Goal: Task Accomplishment & Management: Complete application form

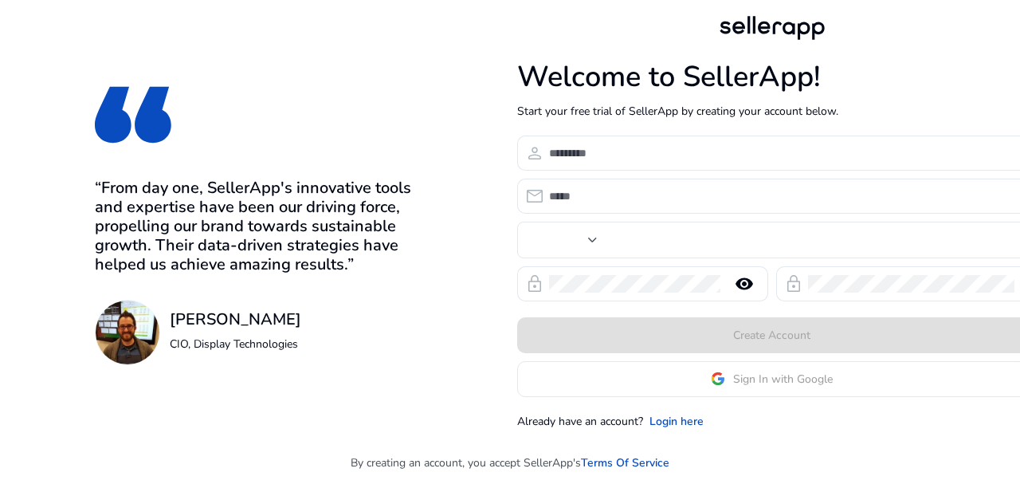
type input "****"
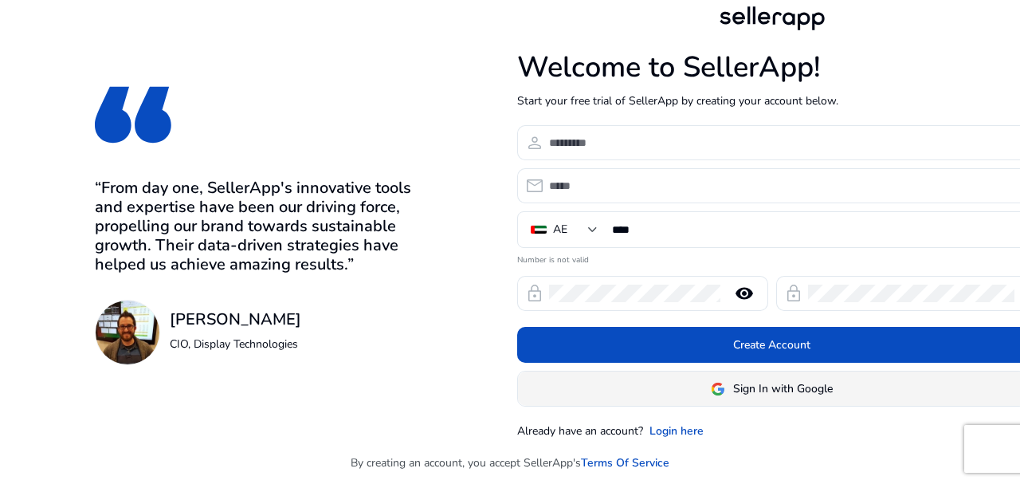
click at [740, 390] on span "Sign In with Google" at bounding box center [783, 388] width 100 height 17
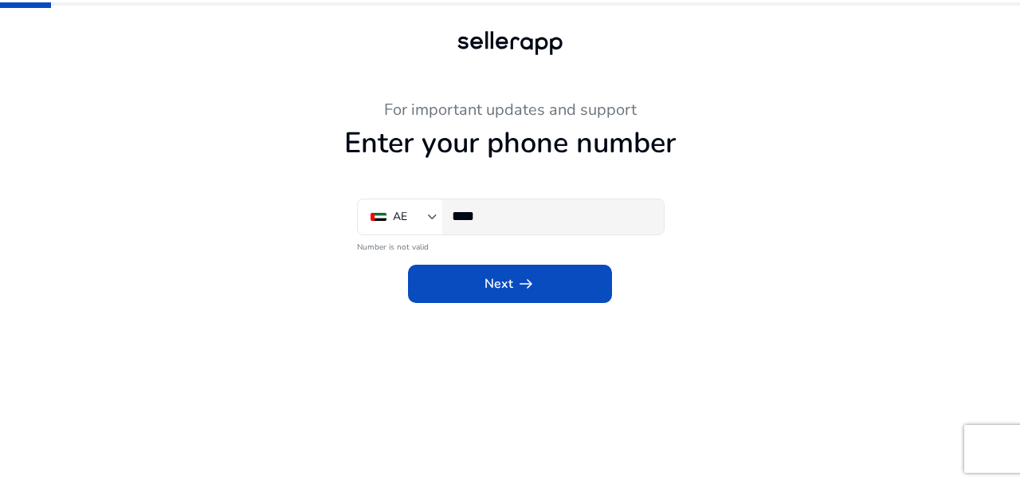
click at [504, 217] on input "****" at bounding box center [551, 216] width 199 height 18
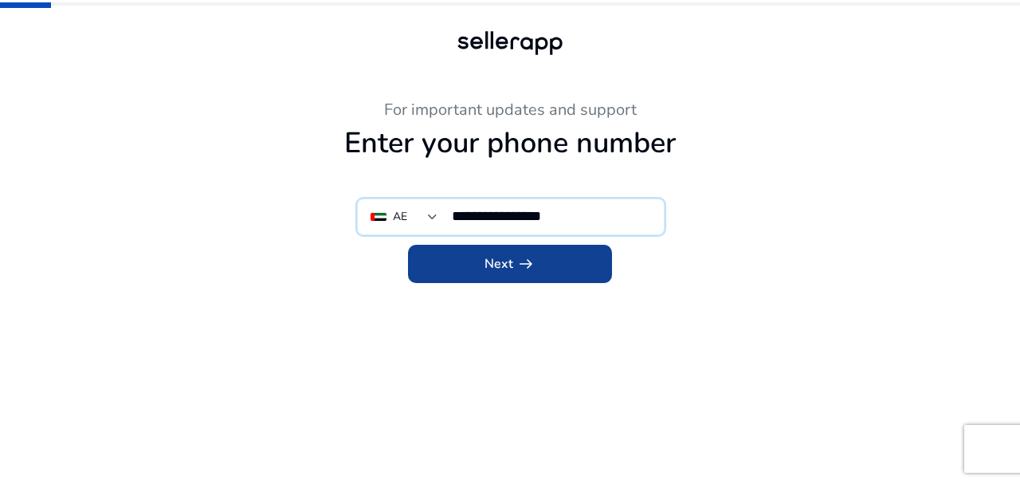
type input "**********"
click at [556, 253] on span at bounding box center [510, 264] width 204 height 38
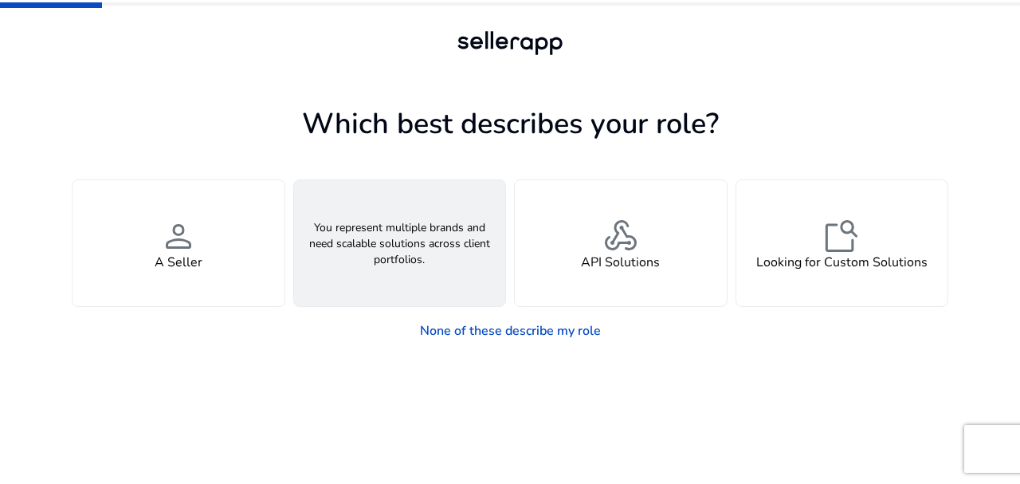
click at [446, 250] on div "groups An Agency" at bounding box center [400, 243] width 212 height 126
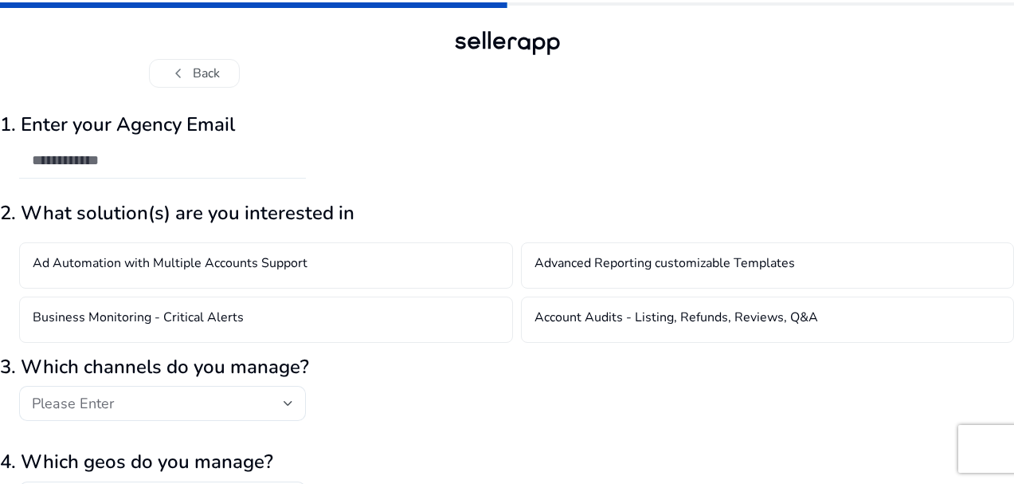
click at [293, 143] on div at bounding box center [162, 160] width 261 height 35
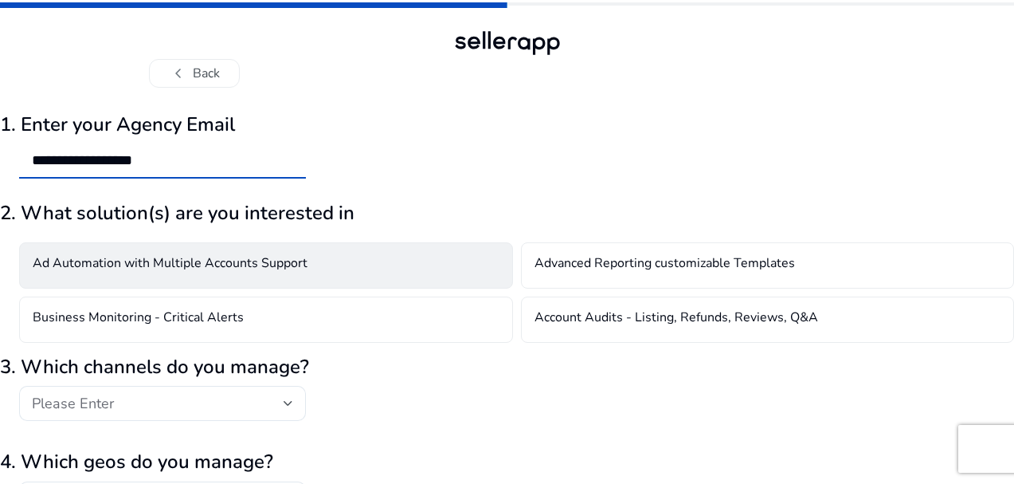
type input "**********"
click at [413, 262] on div "Ad Automation with Multiple Accounts Support" at bounding box center [266, 265] width 494 height 46
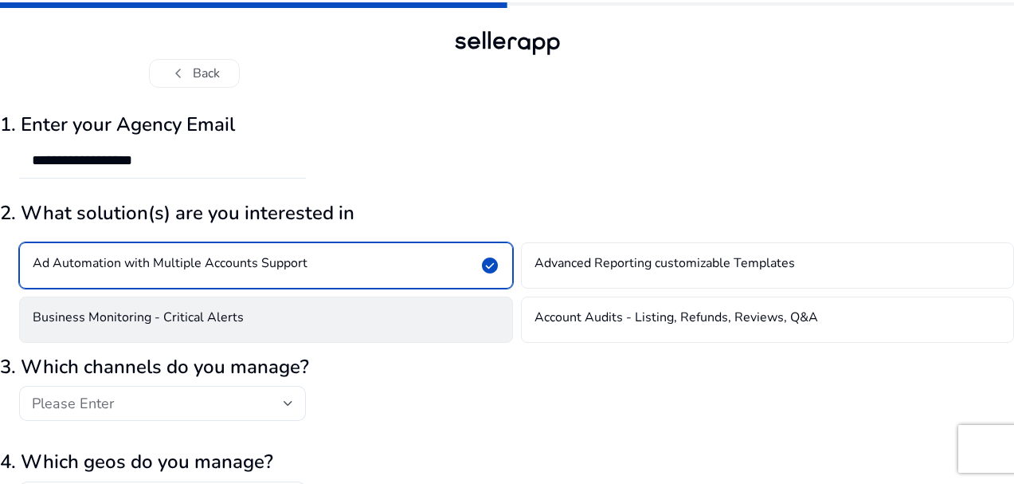
click at [427, 316] on div "Business Monitoring - Critical Alerts" at bounding box center [266, 319] width 494 height 46
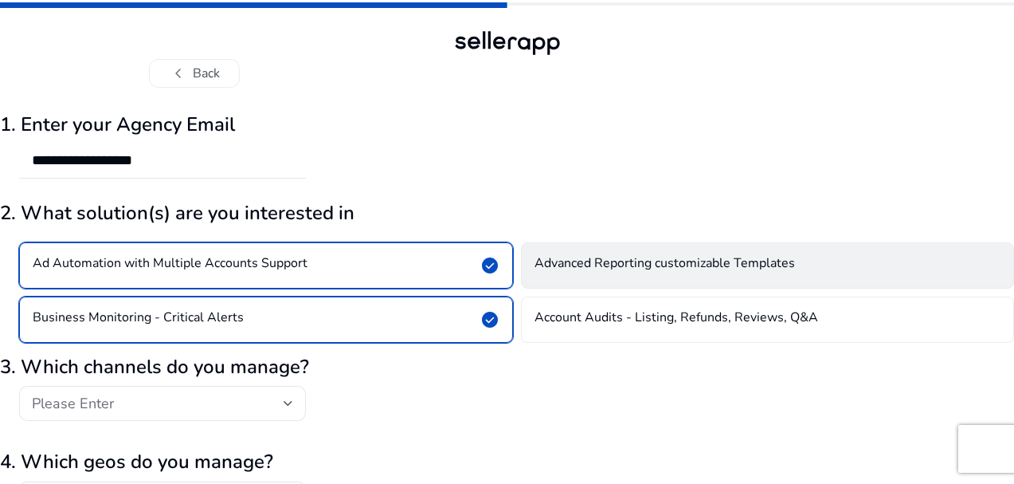
click at [585, 270] on h4 "Advanced Reporting customizable Templates" at bounding box center [665, 265] width 261 height 19
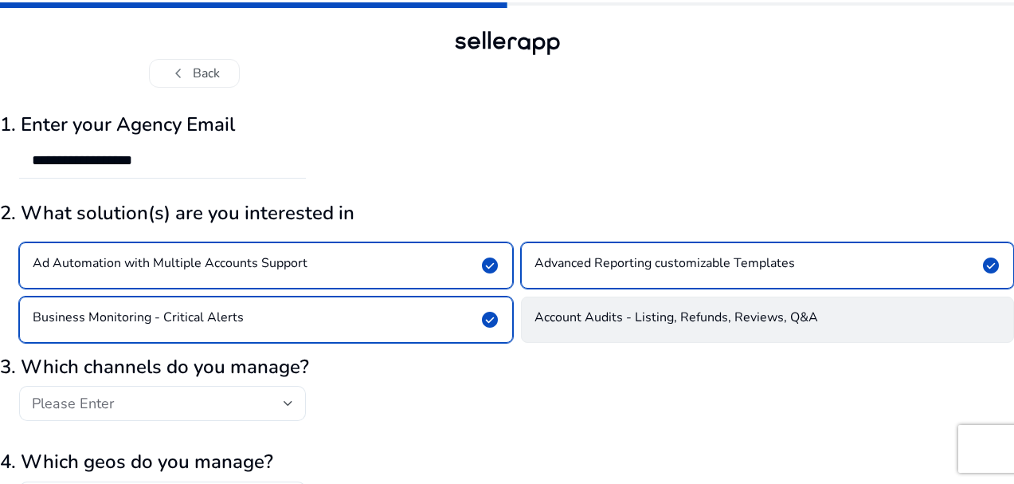
click at [603, 317] on h4 "Account Audits - Listing, Refunds, Reviews, Q&A" at bounding box center [677, 319] width 284 height 19
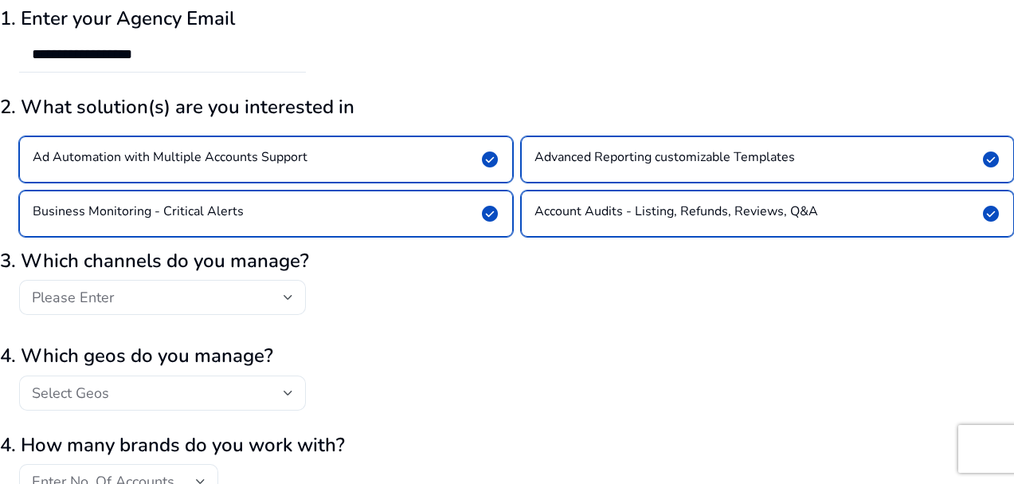
scroll to position [121, 0]
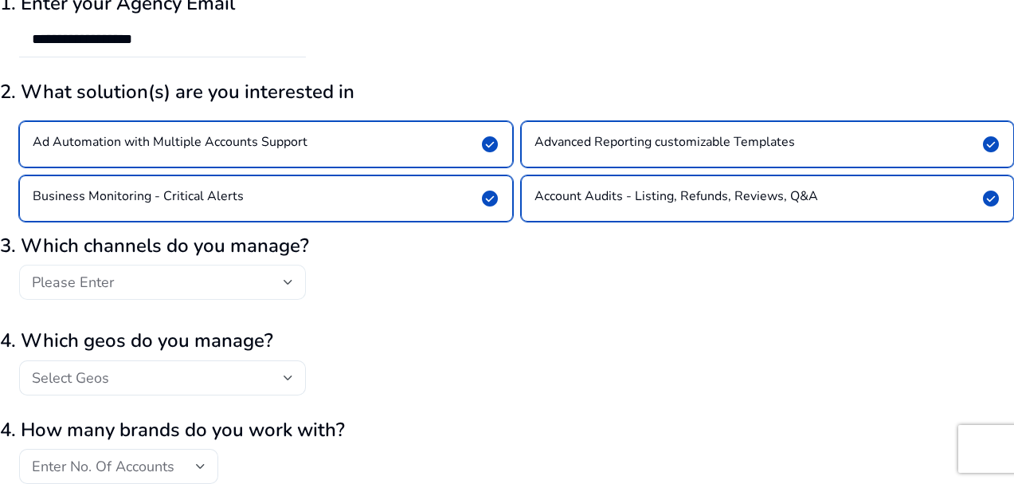
click at [284, 280] on div "Please Enter" at bounding box center [158, 282] width 252 height 18
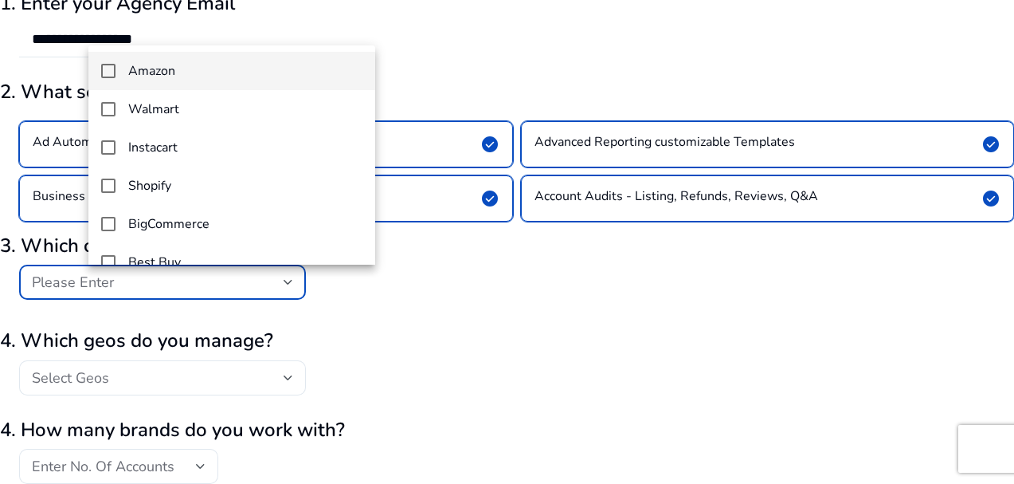
click at [109, 69] on mat-pseudo-checkbox at bounding box center [108, 71] width 14 height 14
click at [425, 293] on div at bounding box center [507, 242] width 1014 height 484
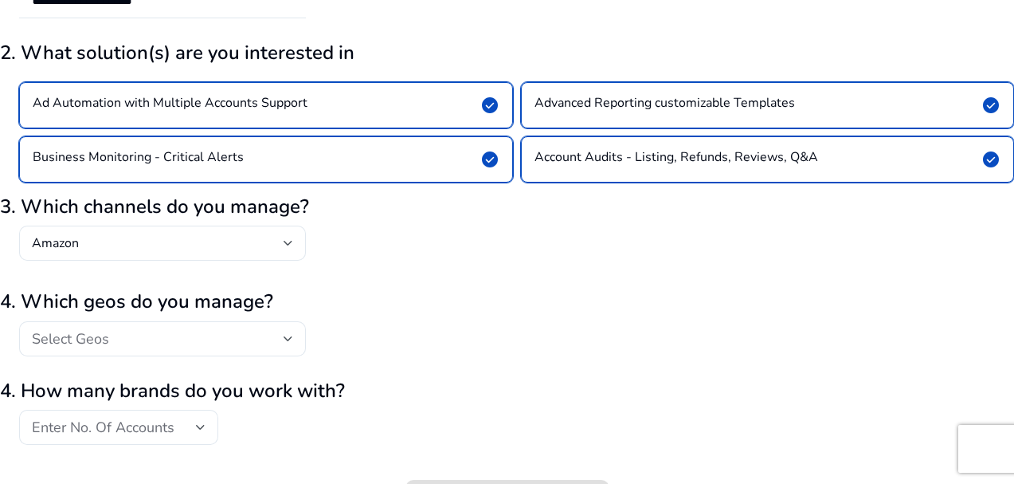
scroll to position [194, 0]
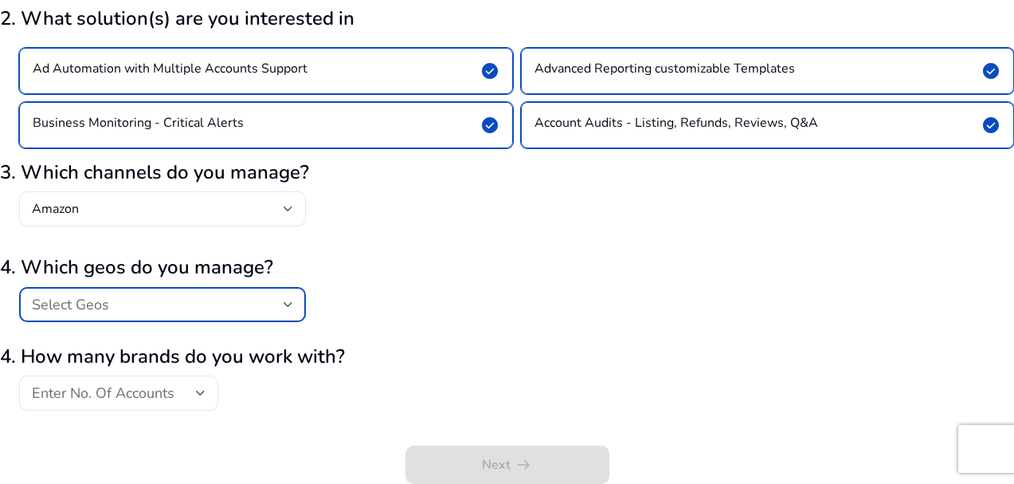
click at [284, 301] on div "Select Geos" at bounding box center [158, 305] width 252 height 18
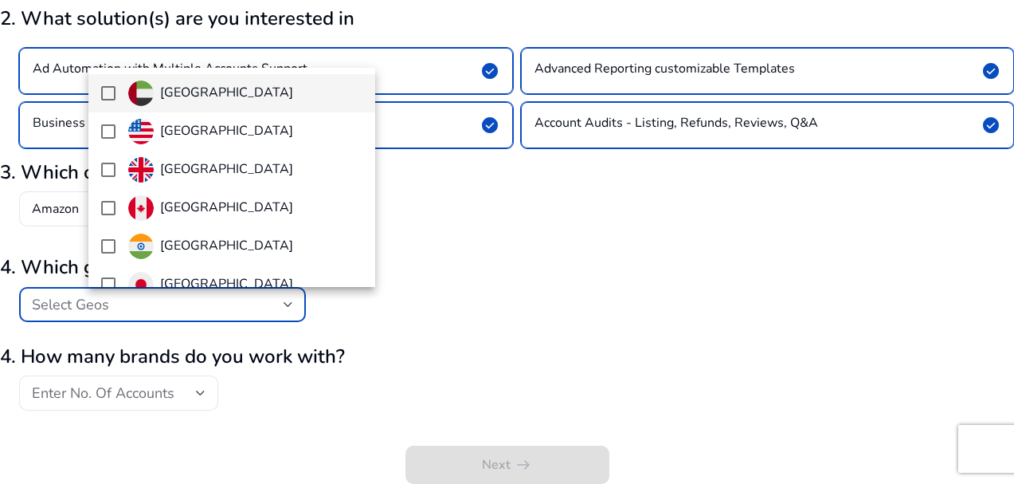
click at [111, 94] on mat-pseudo-checkbox at bounding box center [108, 93] width 14 height 14
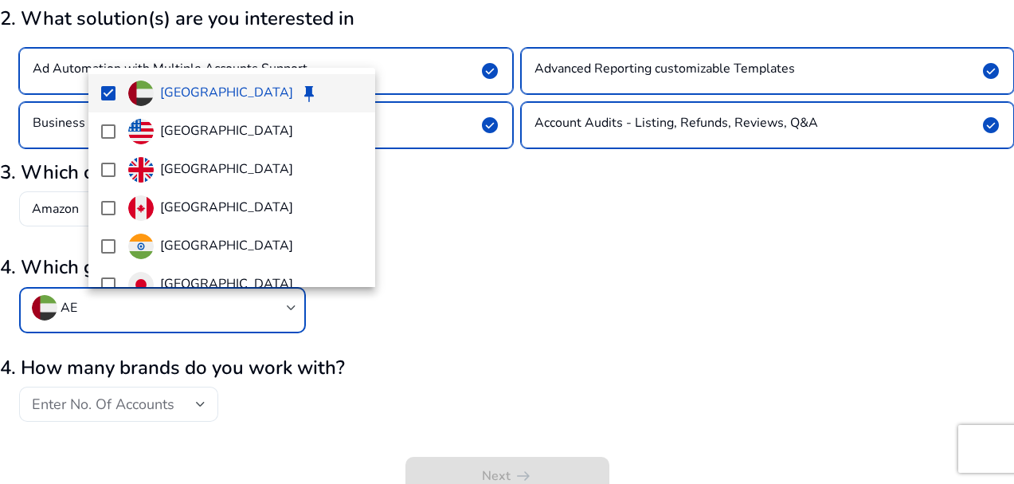
click at [460, 267] on div at bounding box center [507, 242] width 1014 height 484
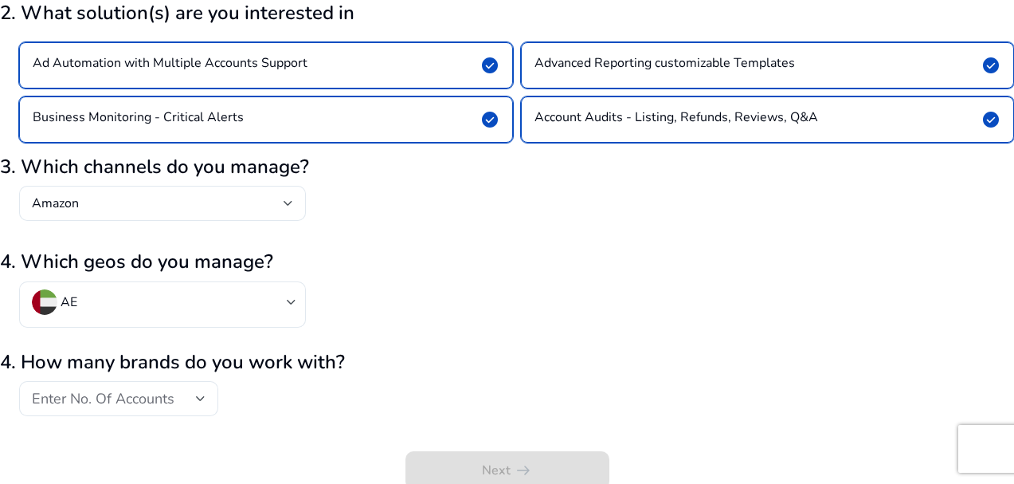
scroll to position [206, 0]
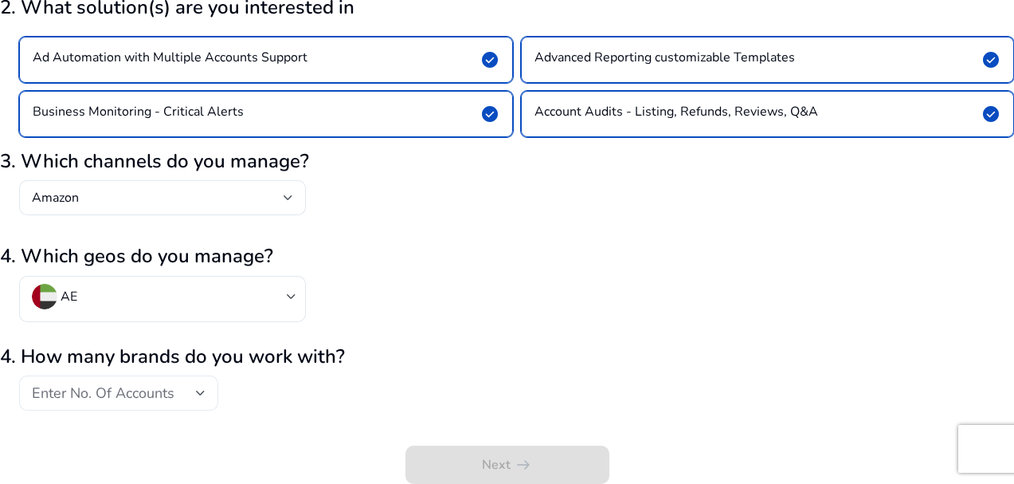
click at [175, 393] on span "Enter No. Of Accounts" at bounding box center [103, 392] width 143 height 19
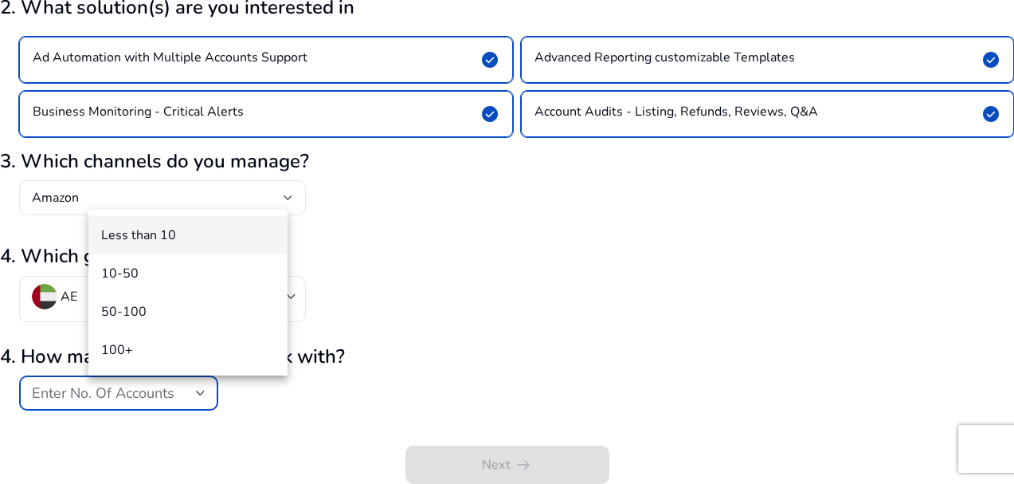
click at [208, 226] on span "Less than 10" at bounding box center [188, 235] width 174 height 18
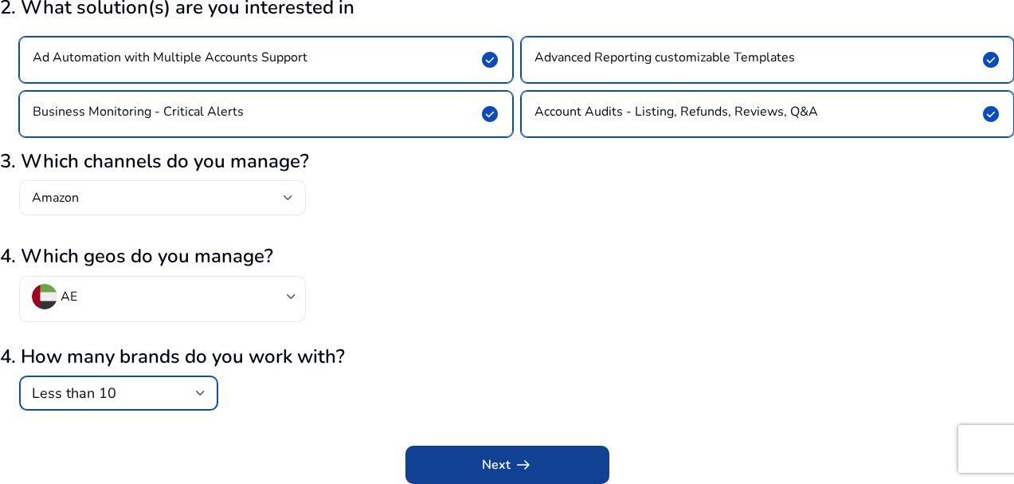
click at [500, 468] on span "Next arrow_right_alt" at bounding box center [507, 464] width 51 height 19
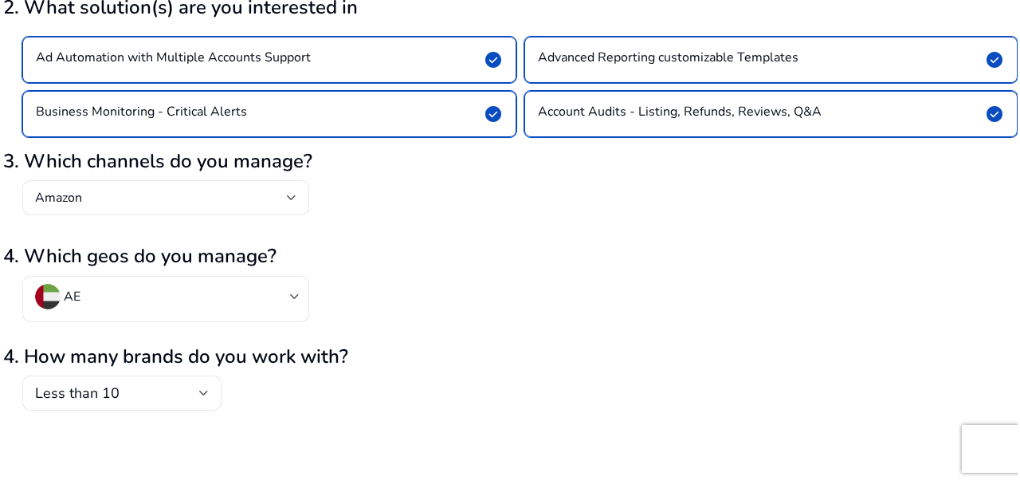
scroll to position [0, 0]
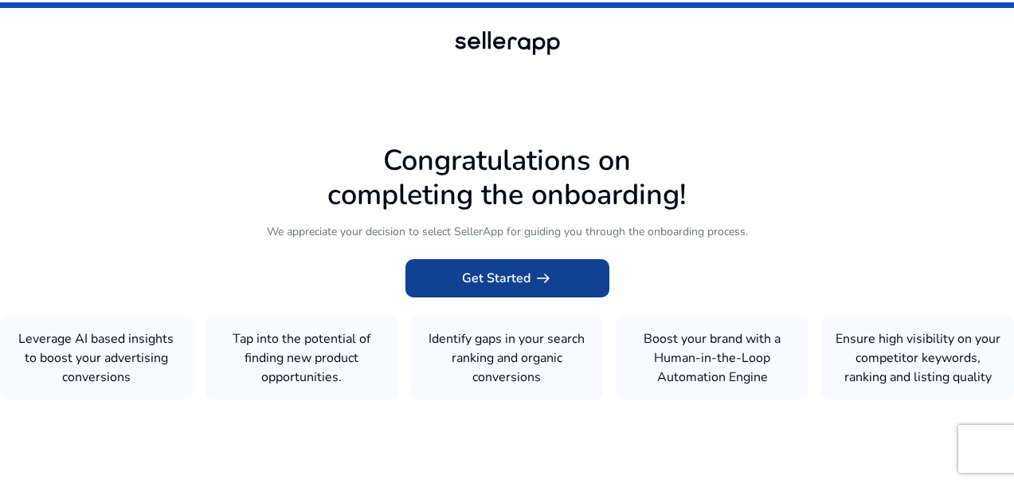
click at [534, 269] on span "arrow_right_alt" at bounding box center [543, 278] width 19 height 19
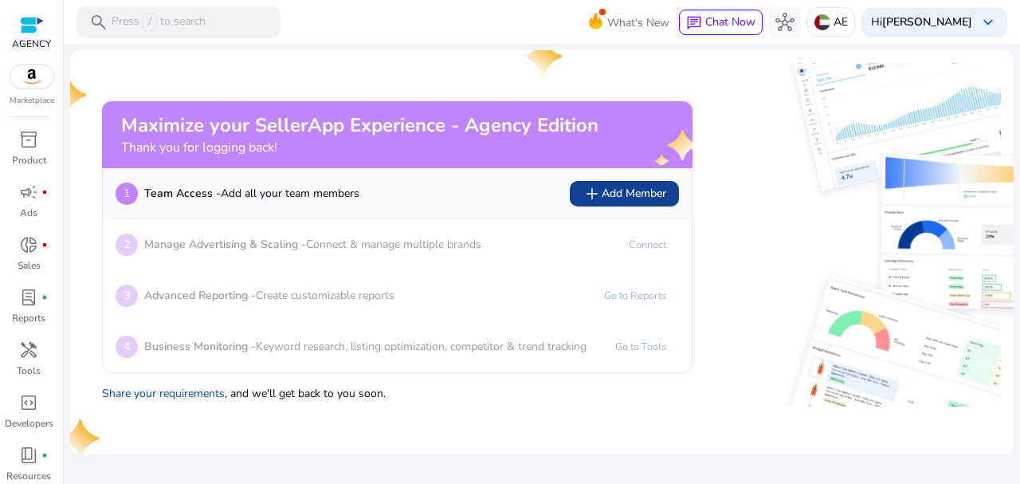
click at [597, 191] on span "add" at bounding box center [592, 193] width 19 height 19
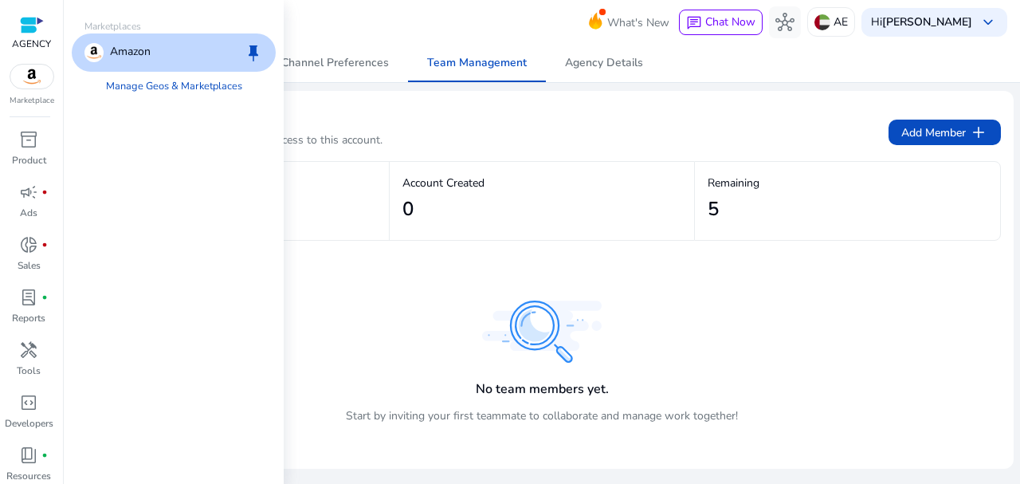
click at [25, 80] on img at bounding box center [31, 77] width 43 height 24
click at [189, 53] on div "Amazon keep" at bounding box center [174, 52] width 204 height 38
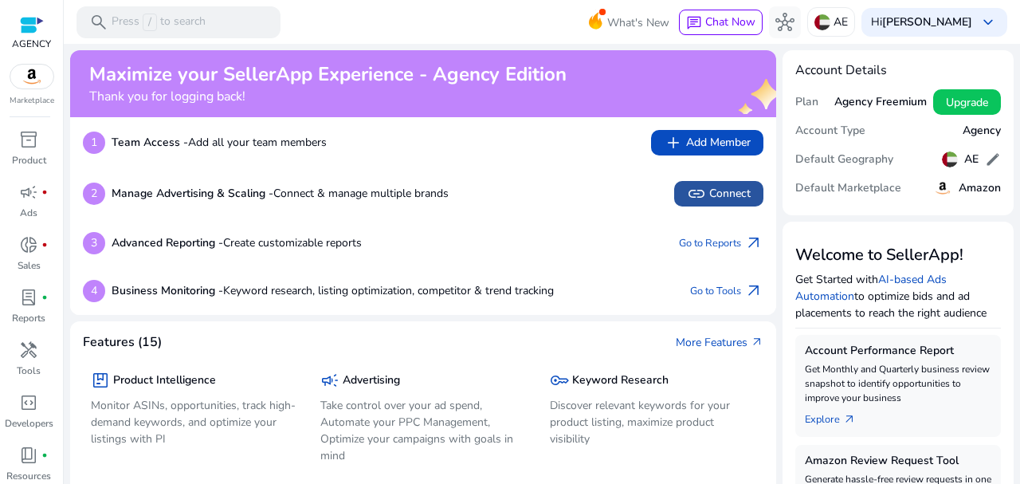
click at [711, 196] on span "link Connect" at bounding box center [719, 193] width 64 height 19
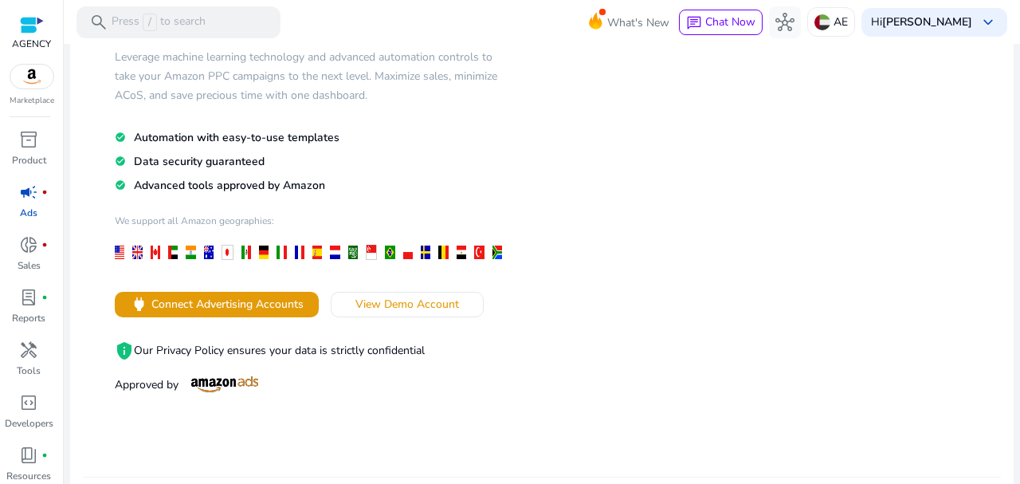
scroll to position [187, 0]
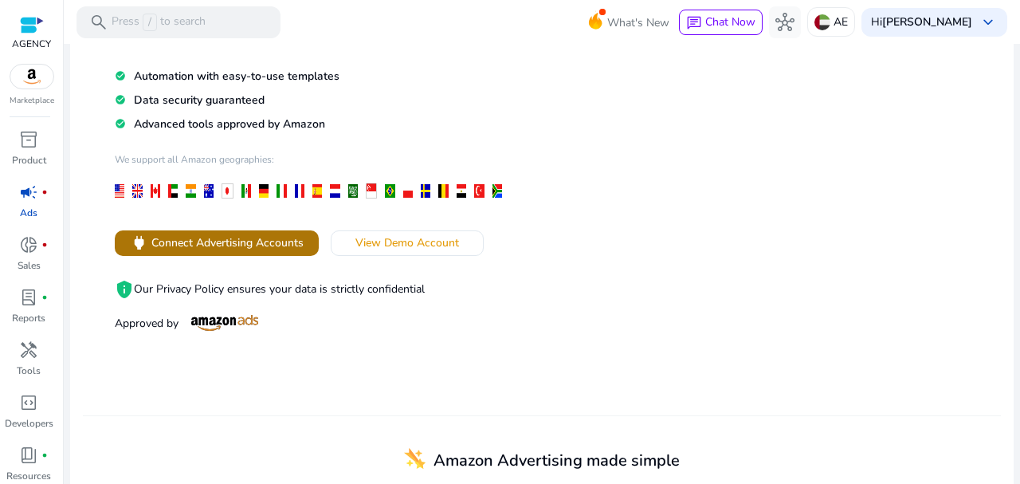
click at [254, 242] on span "Connect Advertising Accounts" at bounding box center [227, 242] width 152 height 17
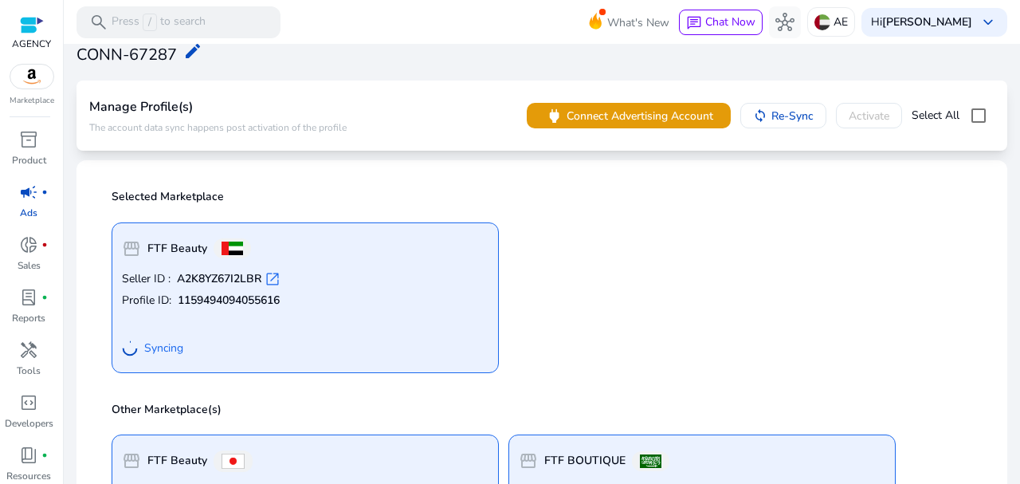
scroll to position [55, 0]
click at [30, 135] on span "inventory_2" at bounding box center [28, 139] width 19 height 19
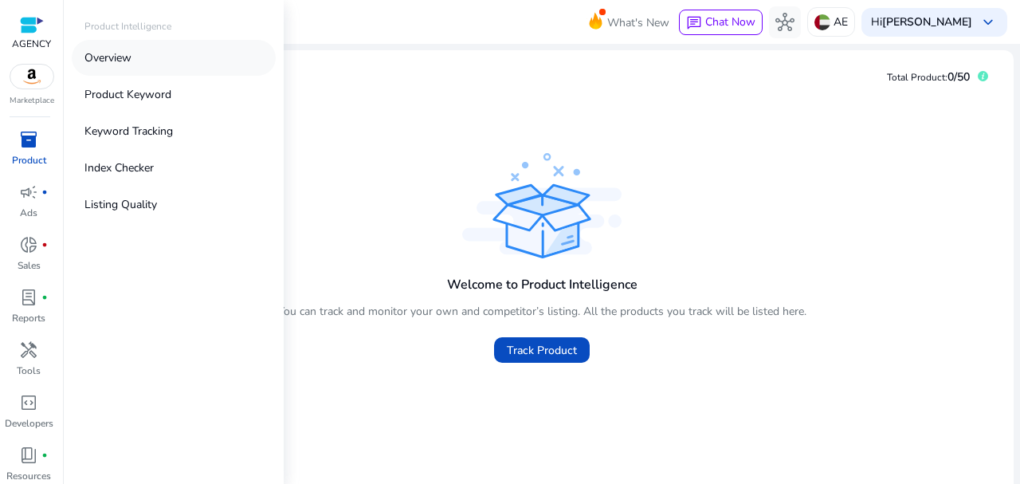
click at [139, 65] on link "Overview" at bounding box center [174, 58] width 204 height 36
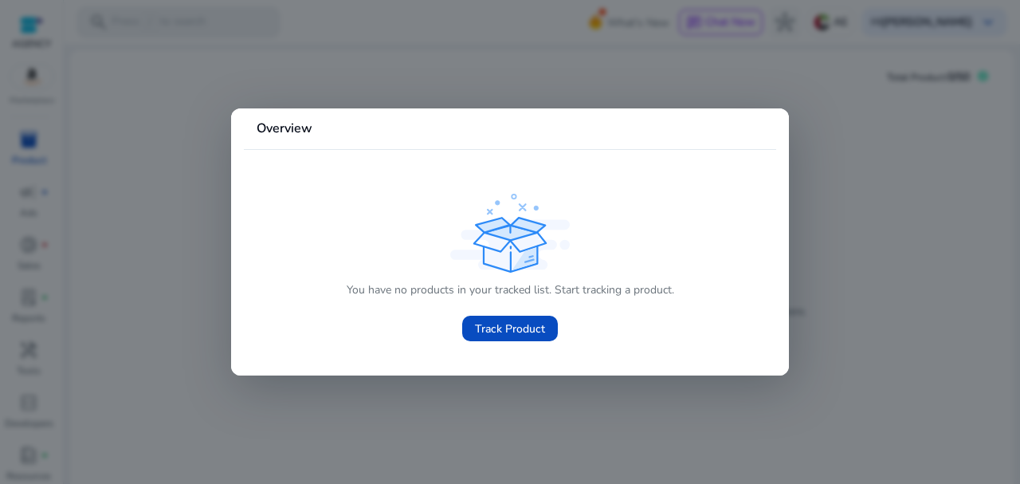
click at [301, 134] on b "Overview" at bounding box center [285, 129] width 56 height 18
click at [344, 51] on div at bounding box center [510, 242] width 1020 height 484
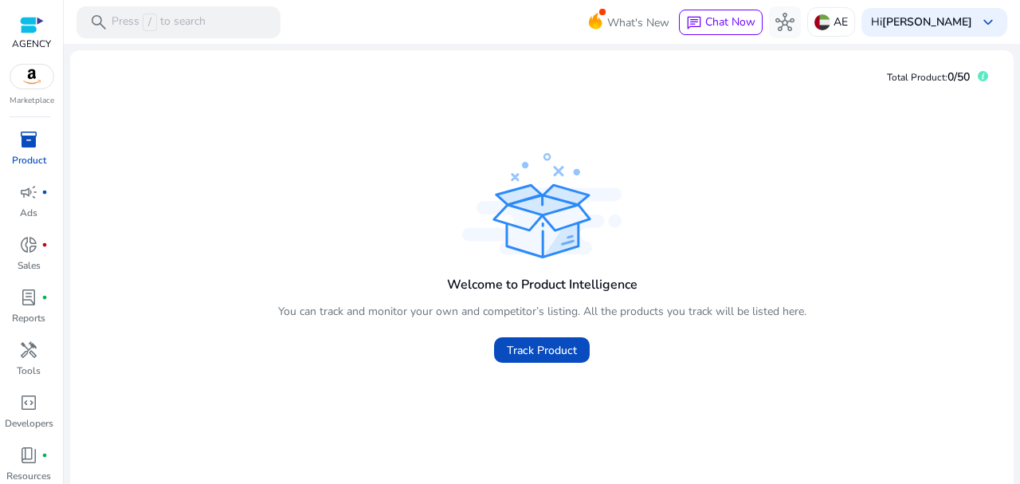
click at [21, 75] on img at bounding box center [31, 77] width 43 height 24
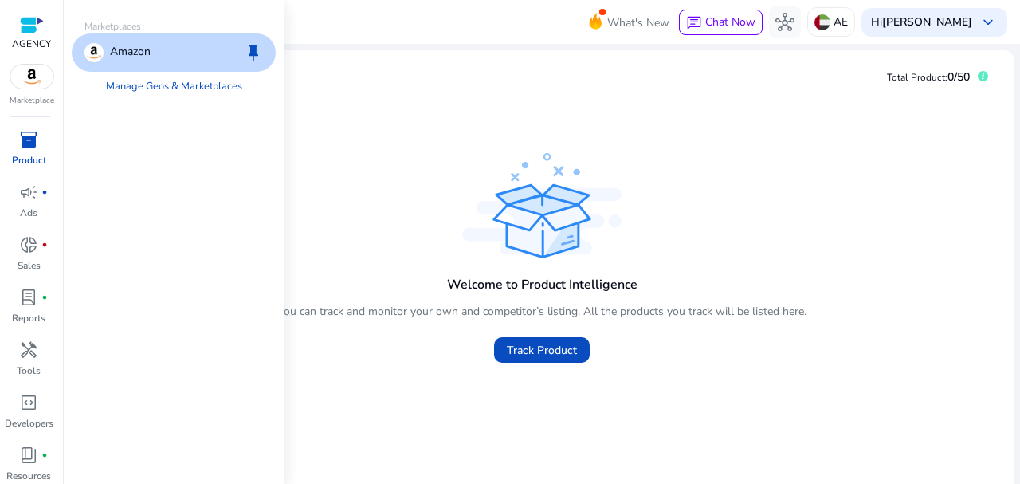
click at [167, 57] on div "Amazon keep" at bounding box center [174, 52] width 204 height 38
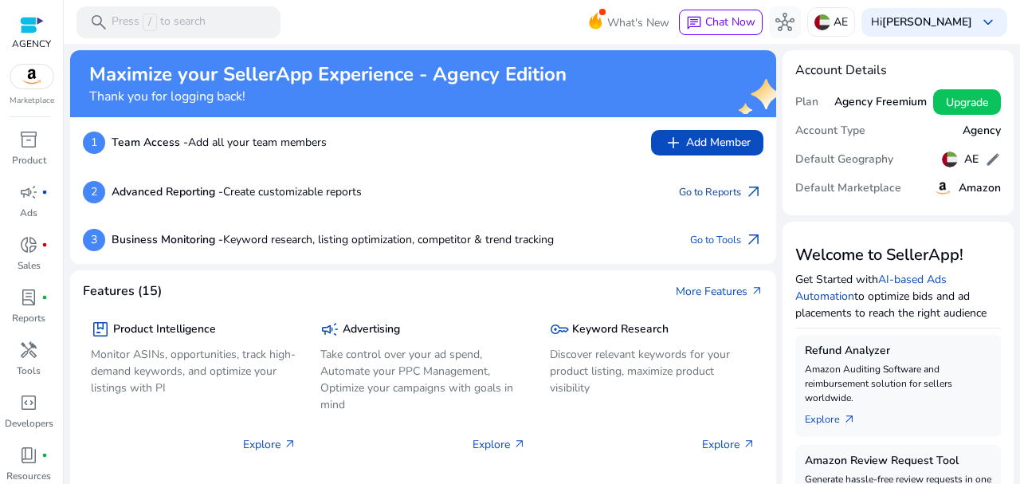
click at [722, 190] on link "Go to Reports arrow_outward" at bounding box center [721, 192] width 84 height 22
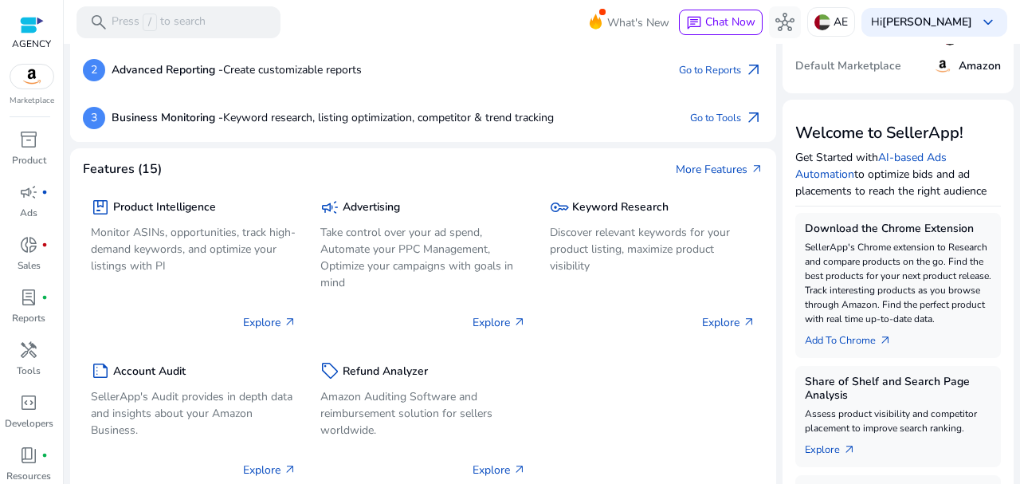
scroll to position [135, 0]
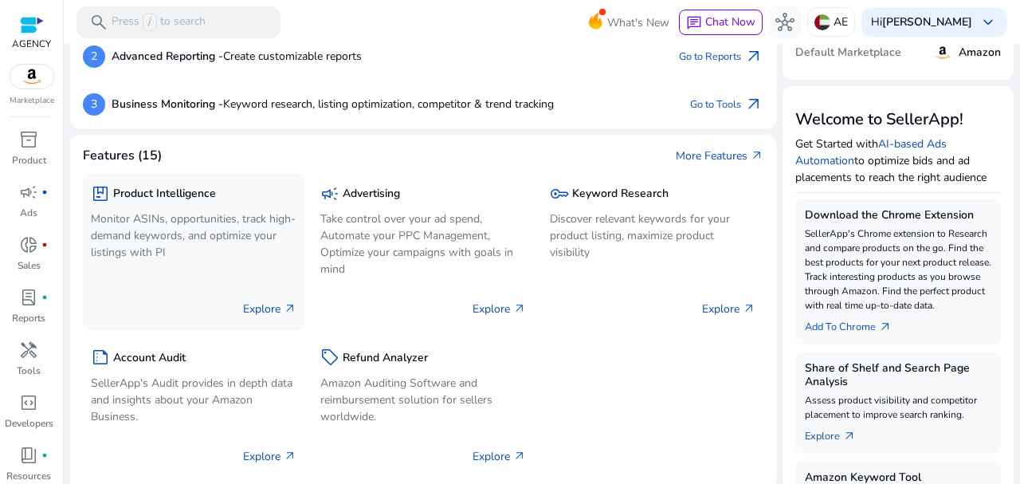
click at [175, 238] on p "Monitor ASINs, opportunities, track high-demand keywords, and optimize your lis…" at bounding box center [194, 235] width 206 height 50
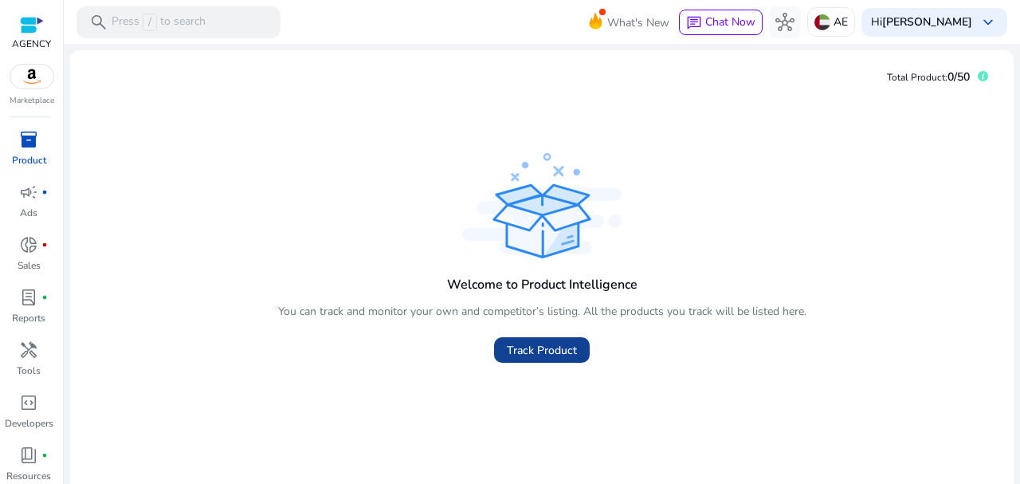
click at [550, 353] on span "Track Product" at bounding box center [542, 350] width 70 height 17
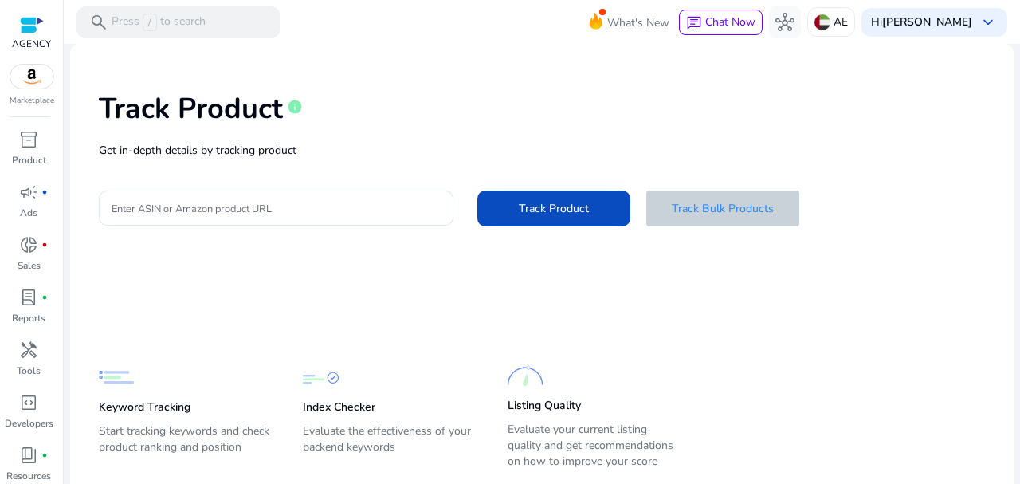
click at [710, 219] on span at bounding box center [722, 208] width 153 height 38
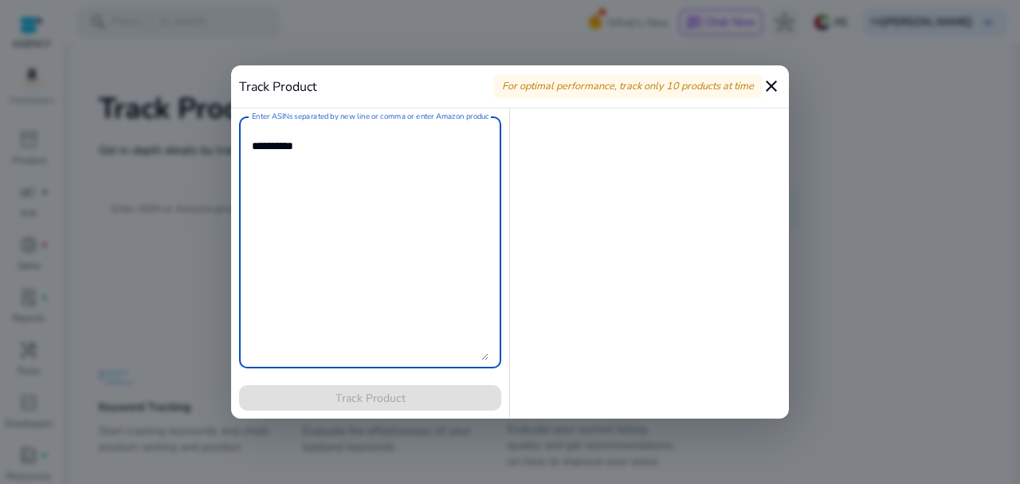
click at [777, 86] on mat-icon "close" at bounding box center [771, 85] width 19 height 19
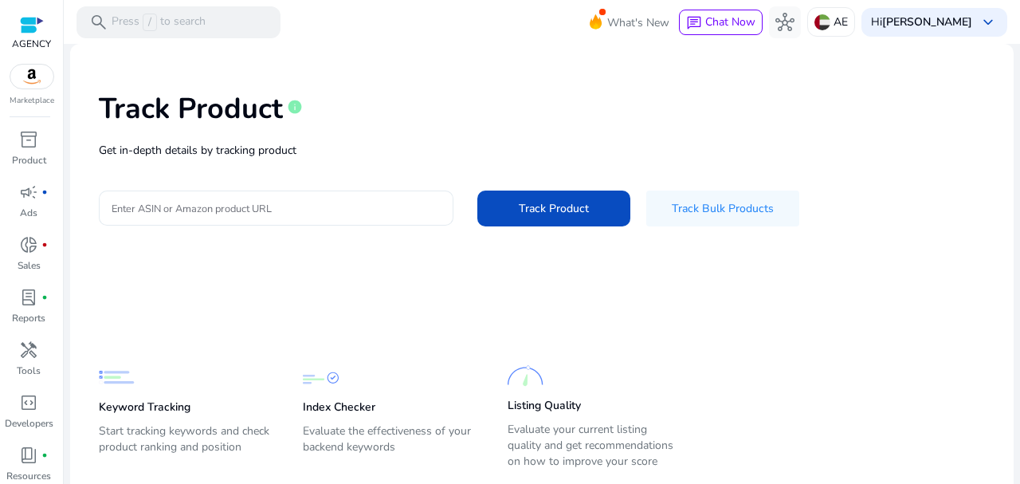
click at [218, 208] on input "Enter ASIN or Amazon product URL" at bounding box center [276, 208] width 329 height 18
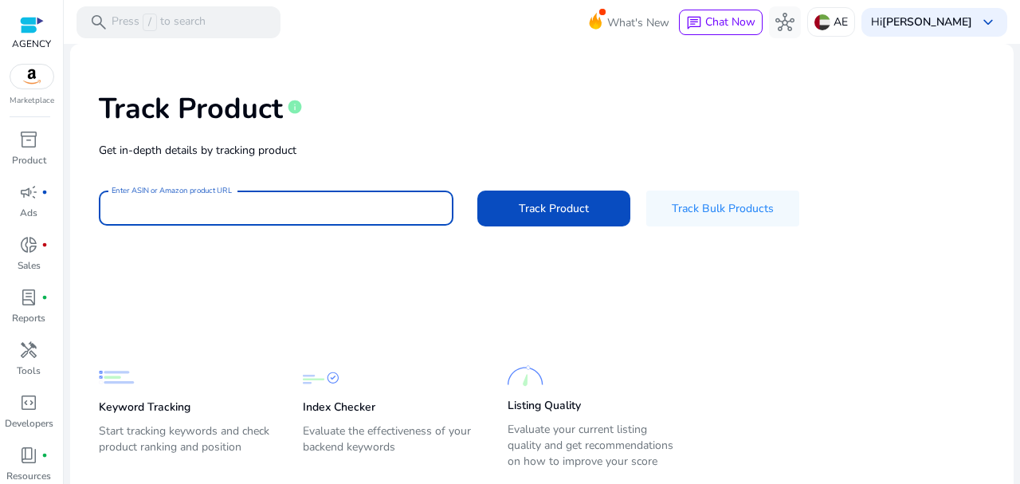
paste input "**********"
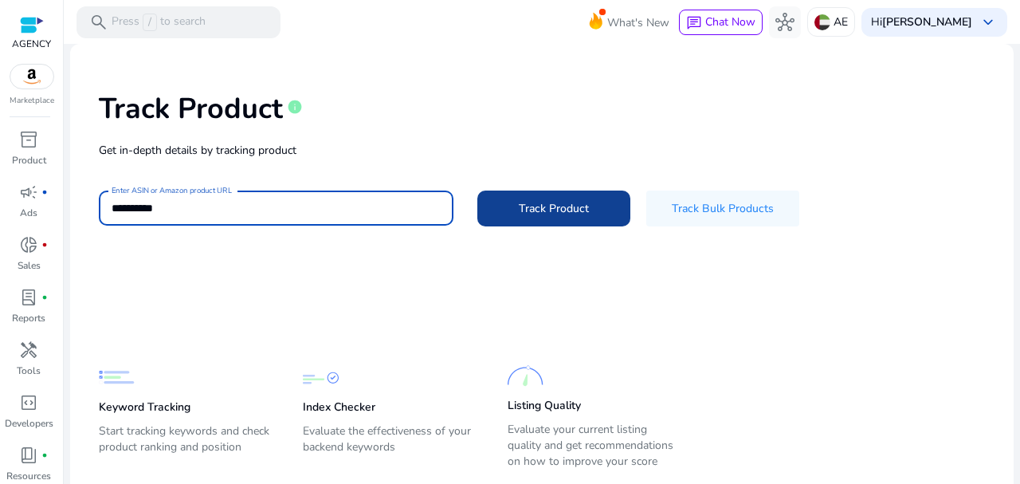
type input "**********"
click at [532, 205] on span "Track Product" at bounding box center [554, 208] width 70 height 17
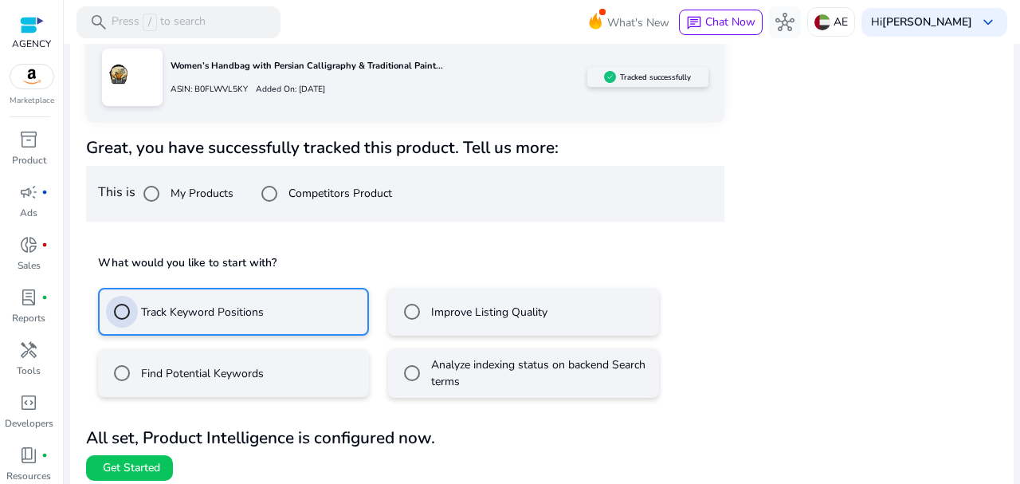
scroll to position [234, 0]
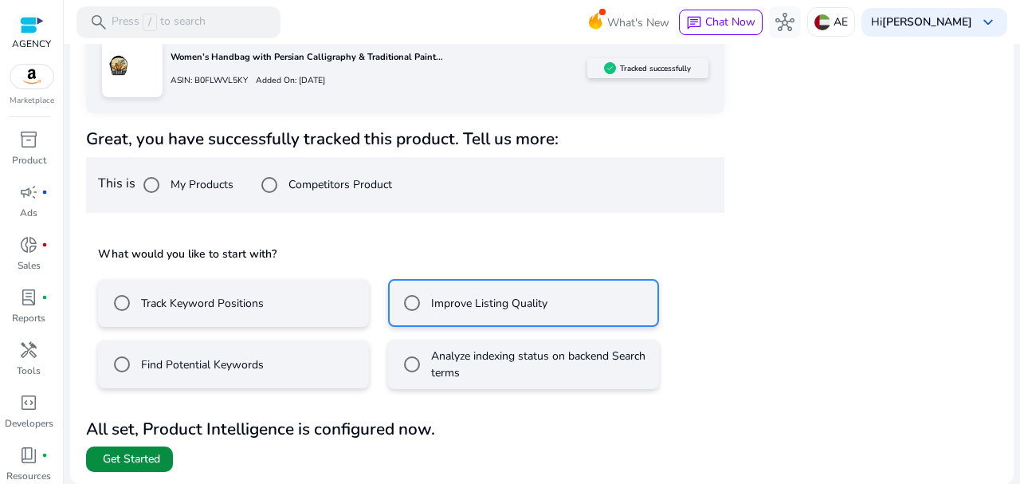
click at [148, 460] on span "Get Started" at bounding box center [131, 459] width 57 height 16
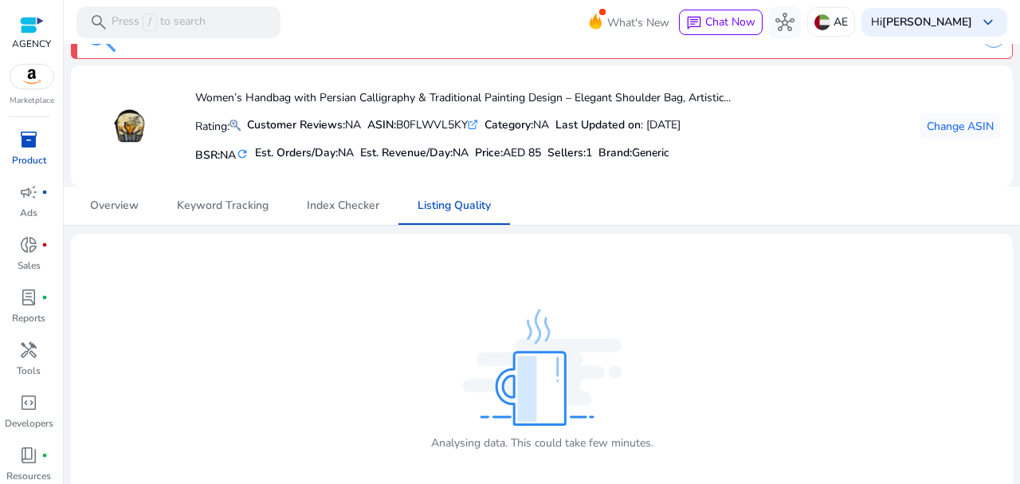
scroll to position [53, 0]
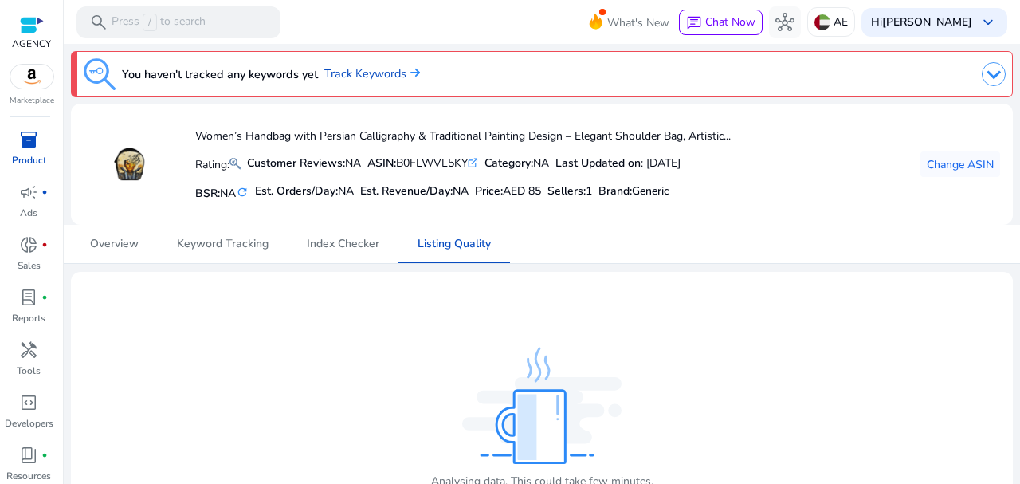
scroll to position [53, 0]
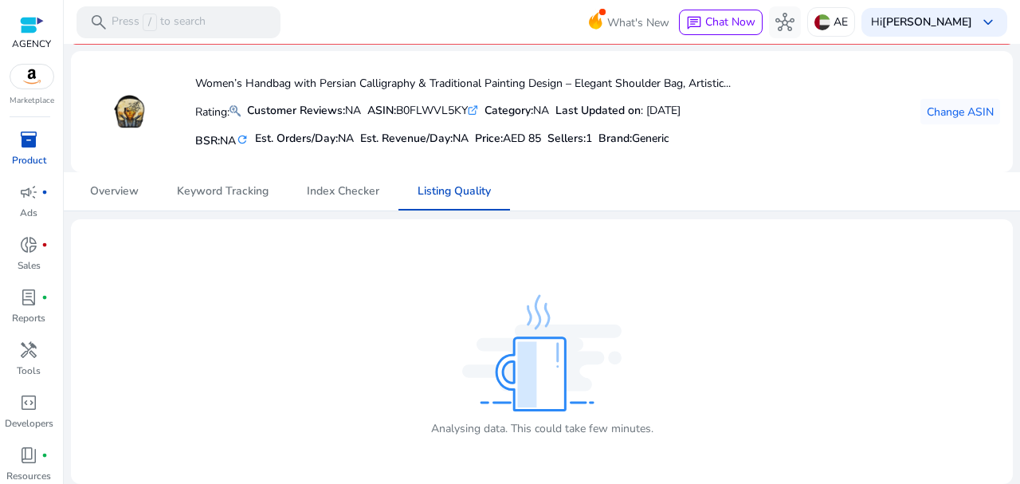
click at [29, 19] on div at bounding box center [32, 25] width 24 height 18
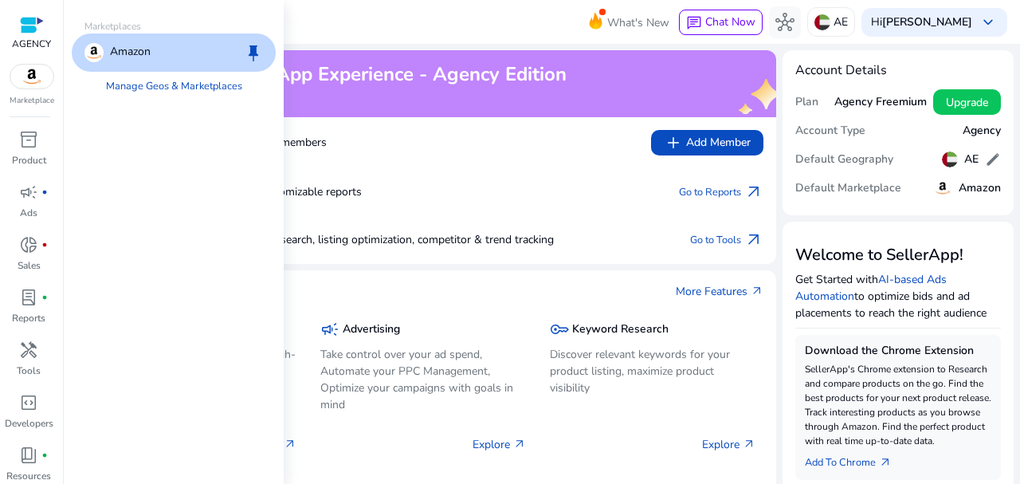
click at [34, 75] on img at bounding box center [31, 77] width 43 height 24
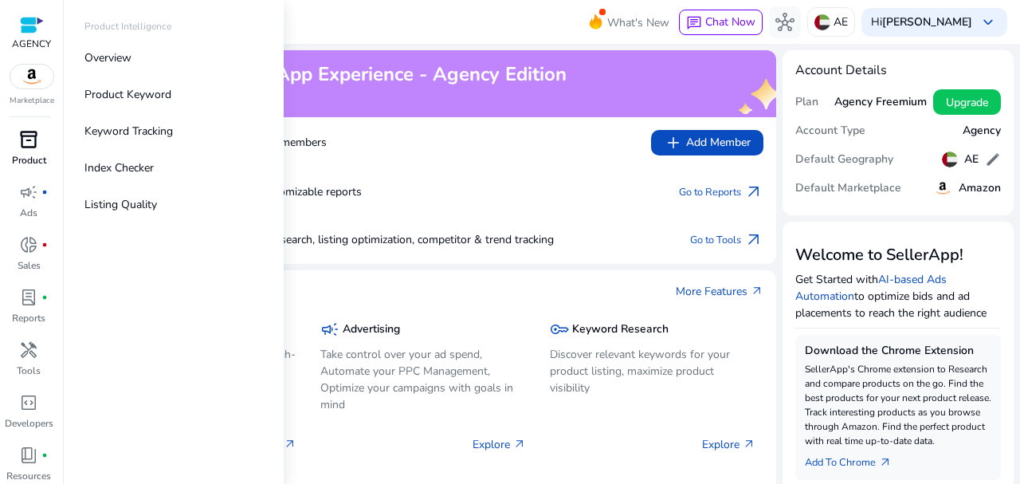
click at [33, 145] on span "inventory_2" at bounding box center [28, 139] width 19 height 19
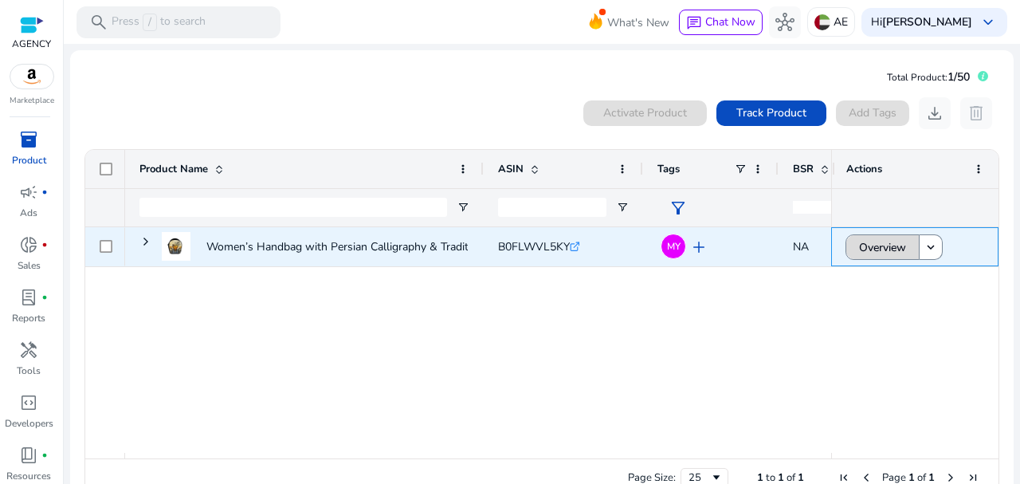
click at [875, 245] on span "Overview" at bounding box center [882, 247] width 47 height 33
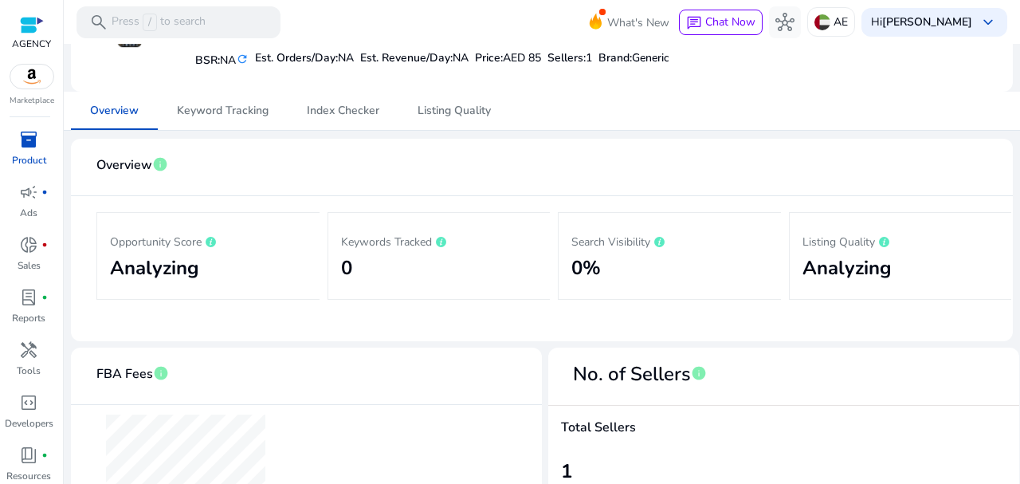
scroll to position [135, 0]
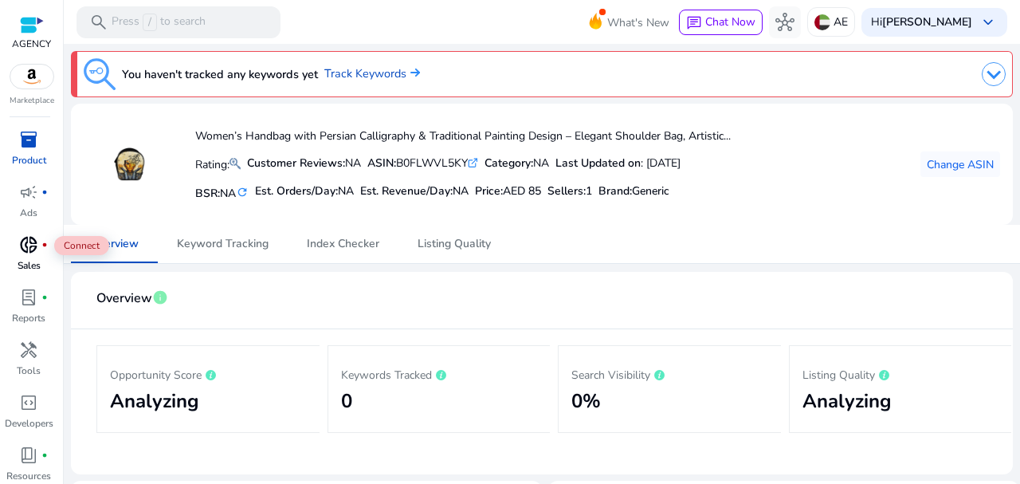
click at [22, 244] on span "donut_small" at bounding box center [28, 244] width 19 height 19
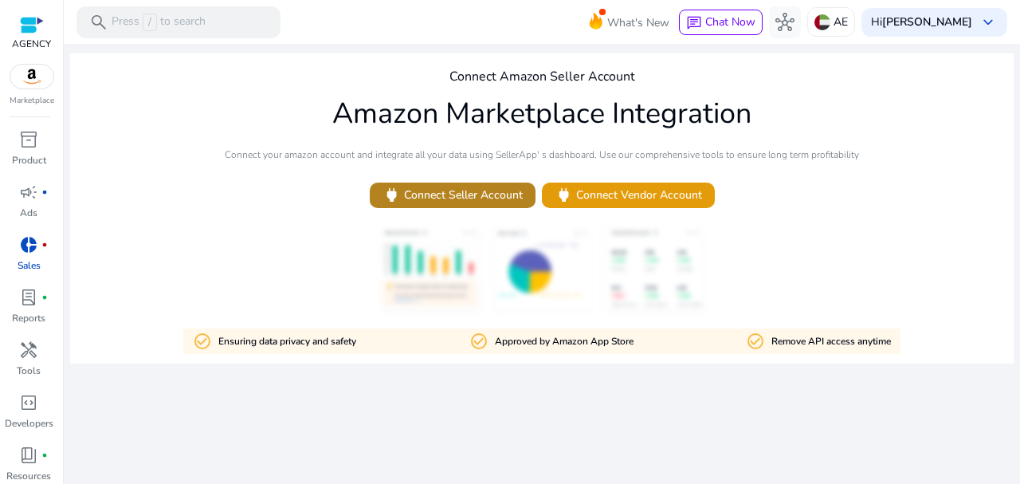
click at [435, 198] on span "power Connect Seller Account" at bounding box center [452, 195] width 140 height 18
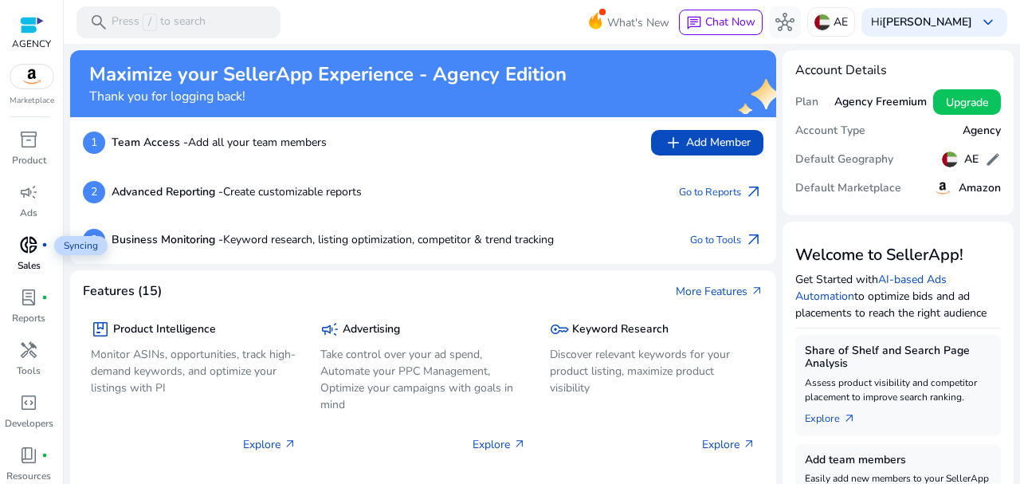
click at [30, 249] on span "donut_small" at bounding box center [28, 244] width 19 height 19
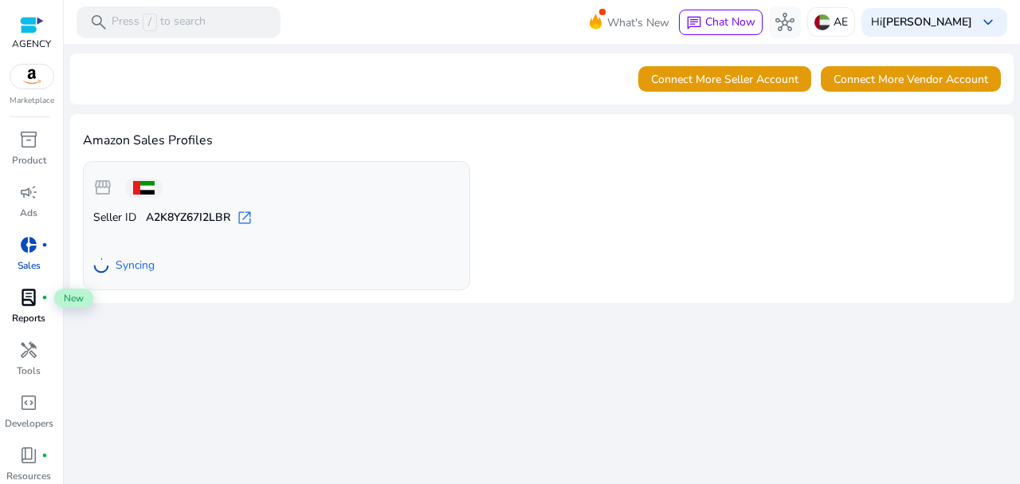
click at [32, 293] on span "lab_profile" at bounding box center [28, 297] width 19 height 19
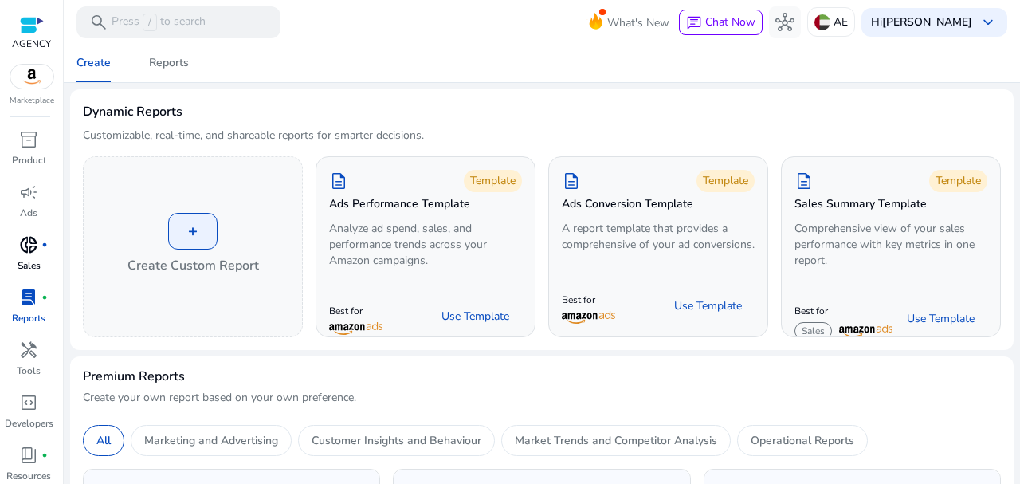
click at [29, 249] on span "donut_small" at bounding box center [28, 244] width 19 height 19
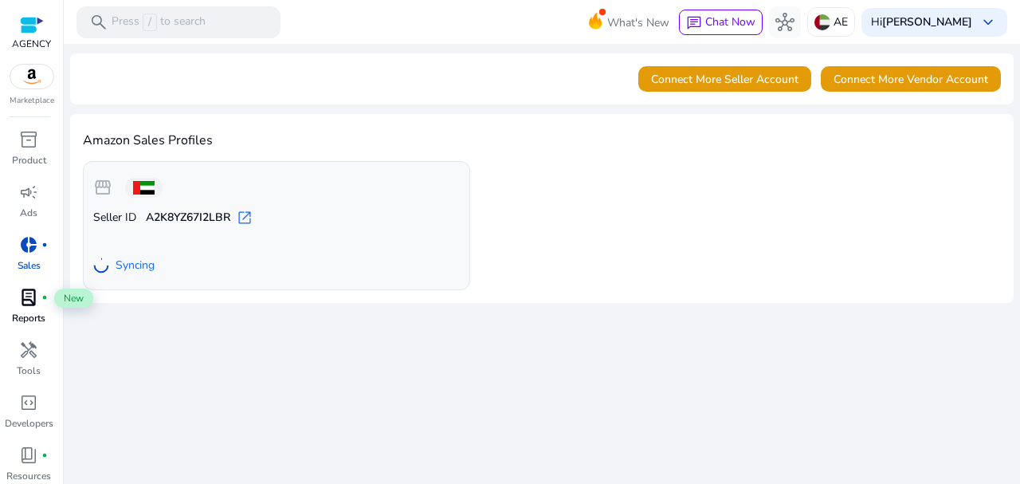
click at [34, 305] on span "lab_profile" at bounding box center [28, 297] width 19 height 19
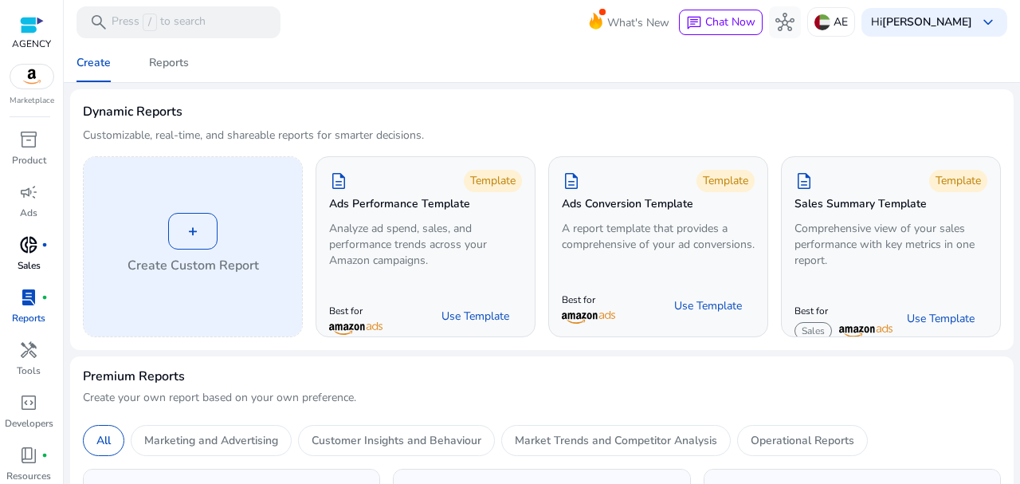
click at [198, 237] on div "+" at bounding box center [192, 231] width 49 height 37
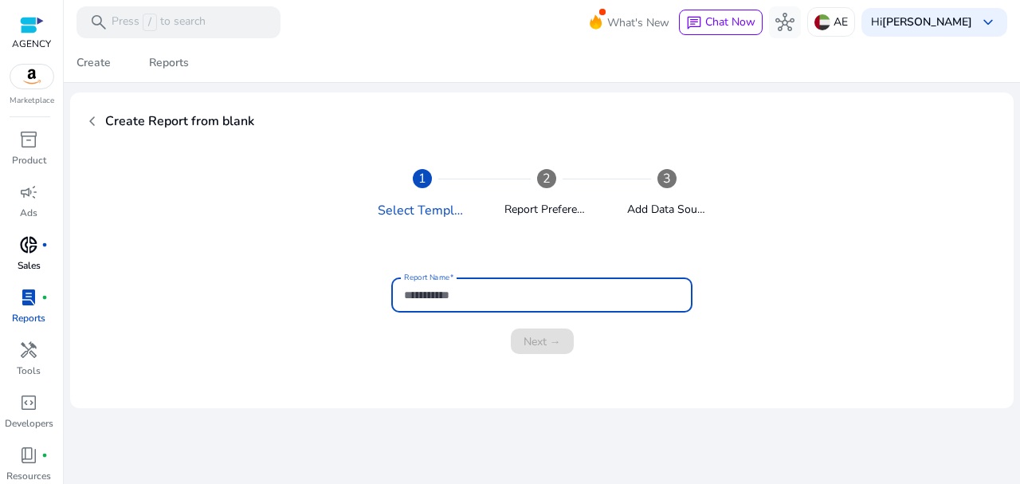
click at [495, 297] on input "Report Name" at bounding box center [542, 295] width 276 height 18
type input "****"
click at [540, 337] on span "Next →" at bounding box center [542, 341] width 37 height 17
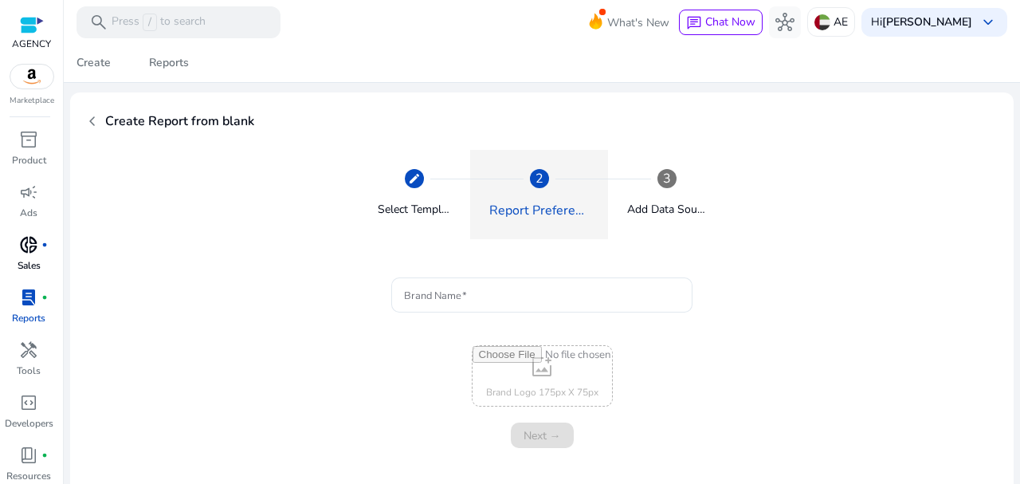
click at [29, 28] on div at bounding box center [32, 25] width 24 height 18
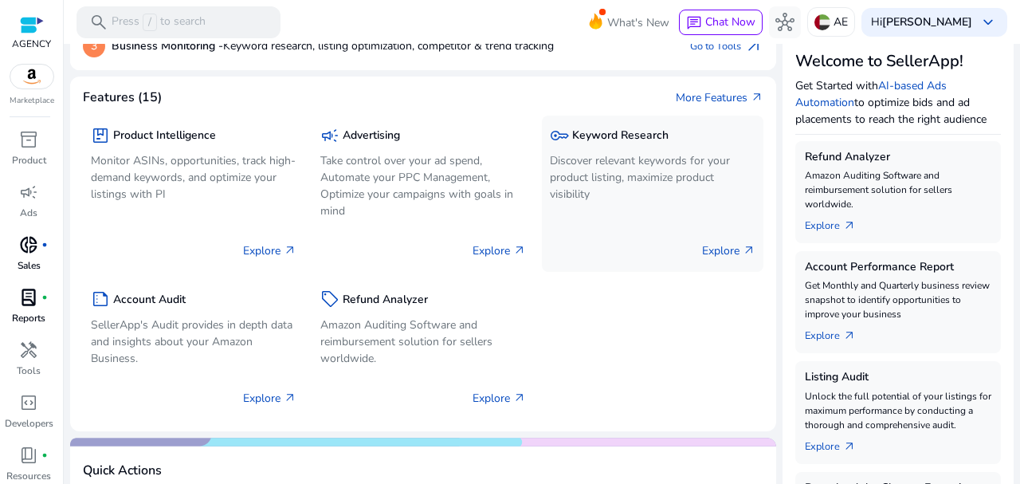
scroll to position [194, 0]
click at [195, 145] on div "package Product Intelligence" at bounding box center [194, 135] width 206 height 23
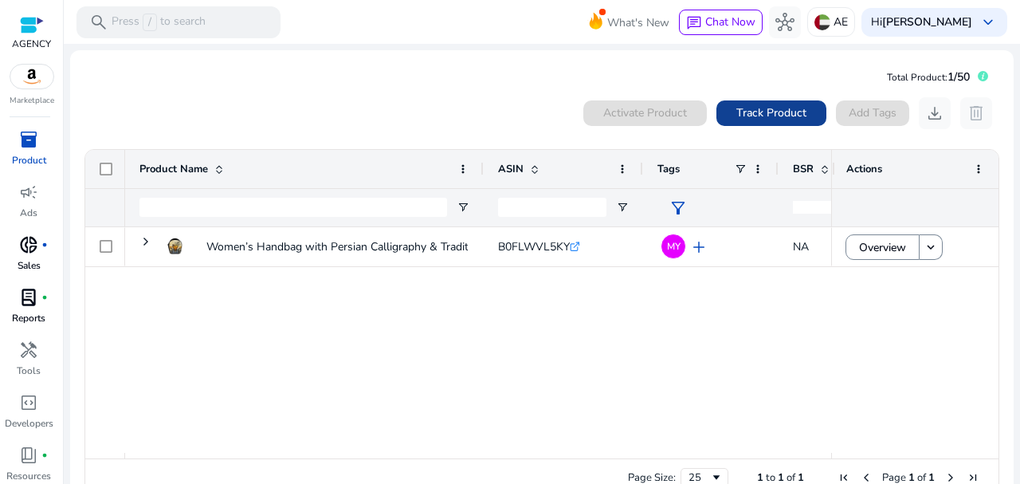
click at [763, 116] on span "Track Product" at bounding box center [771, 112] width 70 height 17
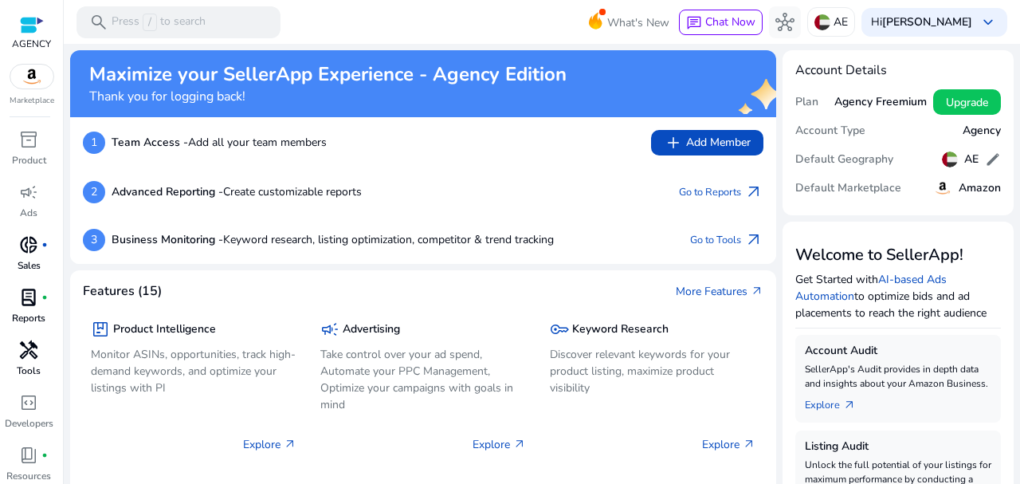
click at [24, 362] on div "handyman" at bounding box center [28, 349] width 45 height 25
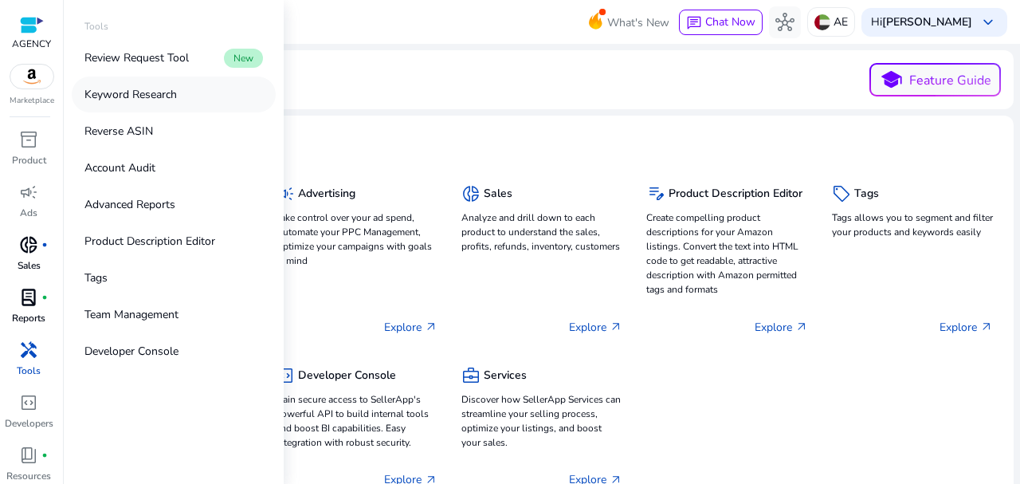
click at [168, 92] on p "Keyword Research" at bounding box center [130, 94] width 92 height 17
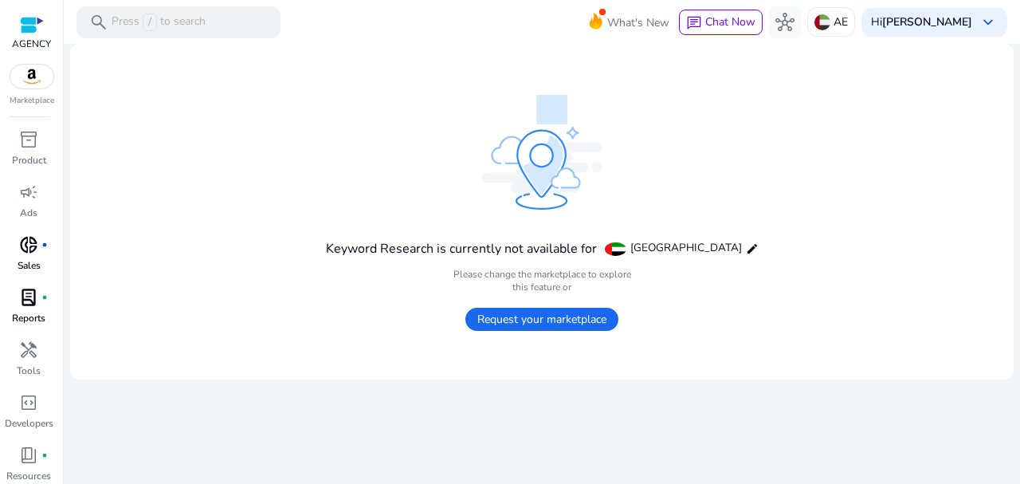
click at [520, 320] on span "Request your marketplace" at bounding box center [541, 319] width 153 height 23
